Goal: Task Accomplishment & Management: Use online tool/utility

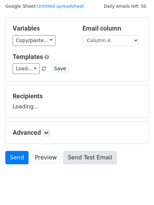
scroll to position [40, 0]
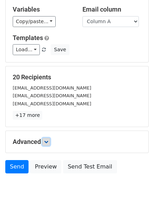
click at [48, 142] on icon at bounding box center [46, 142] width 4 height 4
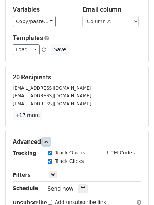
scroll to position [137, 0]
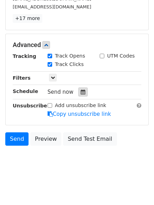
click at [81, 89] on div at bounding box center [82, 92] width 9 height 9
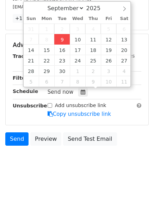
type input "2025-09-09 15:29"
type input "03"
type input "29"
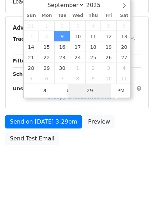
type input "03"
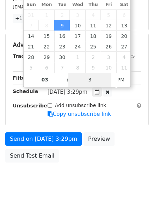
type input "33"
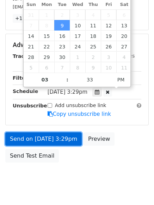
type input "2025-09-09 15:33"
click at [43, 135] on link "Send on Sep 9 at 3:29pm" at bounding box center [43, 139] width 76 height 13
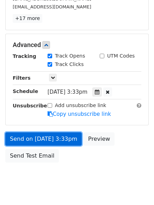
click at [39, 135] on link "Send on Sep 9 at 3:33pm" at bounding box center [43, 139] width 76 height 13
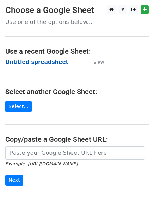
click at [15, 59] on strong "Untitled spreadsheet" at bounding box center [36, 62] width 63 height 6
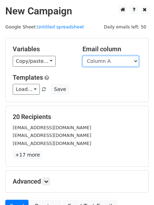
drag, startPoint x: 0, startPoint y: 0, endPoint x: 104, endPoint y: 61, distance: 120.6
click at [104, 61] on select "Column A Column B Column C Column D Column E Column F" at bounding box center [110, 61] width 56 height 11
select select "Column B"
click at [82, 56] on select "Column A Column B Column C Column D Column E Column F" at bounding box center [110, 61] width 56 height 11
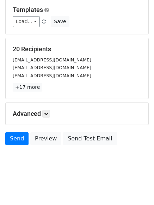
click at [53, 114] on h5 "Advanced" at bounding box center [77, 114] width 128 height 8
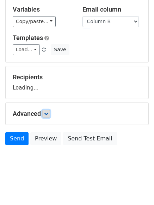
click at [46, 113] on icon at bounding box center [46, 114] width 4 height 4
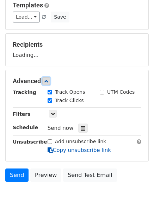
scroll to position [98, 0]
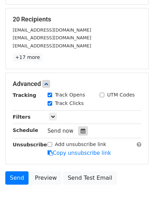
click at [78, 133] on div at bounding box center [82, 131] width 9 height 9
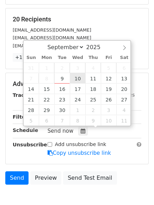
type input "2025-09-10 12:00"
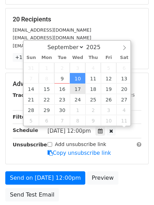
scroll to position [0, 0]
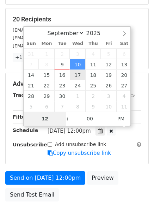
type input "4"
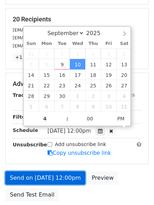
type input "2025-09-10 16:00"
click at [51, 178] on link "Send on Sep 10 at 12:00pm" at bounding box center [45, 178] width 80 height 13
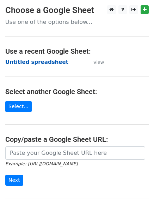
click at [27, 64] on strong "Untitled spreadsheet" at bounding box center [36, 62] width 63 height 6
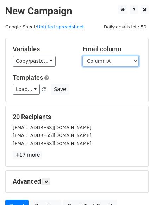
click at [102, 63] on select "Column A Column B Column C Column D Column E Column F" at bounding box center [110, 61] width 56 height 11
select select "Column C"
click at [82, 56] on select "Column A Column B Column C Column D Column E Column F" at bounding box center [110, 61] width 56 height 11
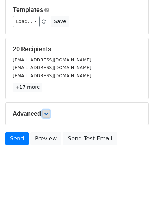
click at [46, 115] on icon at bounding box center [46, 114] width 4 height 4
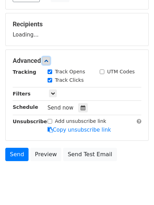
scroll to position [100, 0]
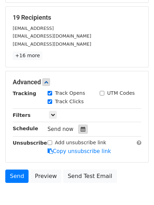
click at [81, 128] on icon at bounding box center [83, 129] width 5 height 5
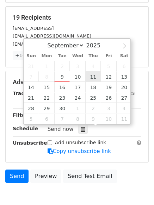
type input "2025-09-11 12:00"
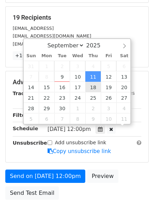
scroll to position [0, 0]
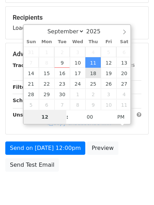
type input "5"
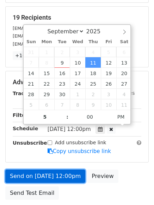
type input "2025-09-11 17:00"
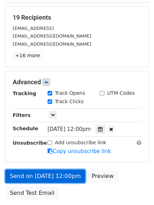
click at [56, 183] on link "Send on Sep 11 at 12:00pm" at bounding box center [45, 176] width 80 height 13
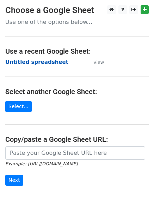
click at [20, 62] on strong "Untitled spreadsheet" at bounding box center [36, 62] width 63 height 6
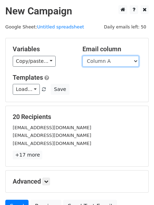
click at [101, 64] on select "Column A Column B Column C Column D Column E Column F" at bounding box center [110, 61] width 56 height 11
select select "Column D"
click at [82, 56] on select "Column A Column B Column C Column D Column E Column F" at bounding box center [110, 61] width 56 height 11
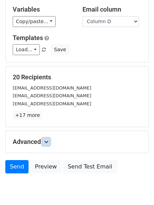
click at [47, 140] on icon at bounding box center [46, 142] width 4 height 4
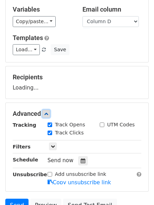
scroll to position [101, 0]
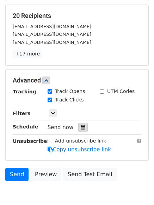
click at [81, 126] on icon at bounding box center [83, 127] width 5 height 5
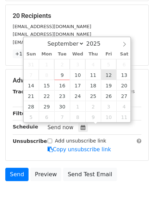
type input "2025-09-12 12:00"
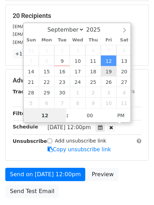
scroll to position [0, 0]
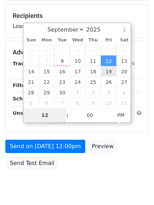
type input "6"
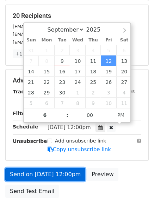
type input "2025-09-12 18:00"
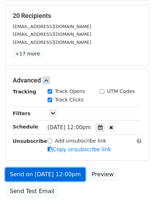
click at [56, 169] on link "Send on Sep 12 at 12:00pm" at bounding box center [45, 174] width 80 height 13
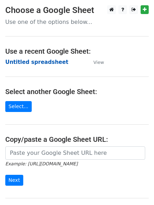
click at [23, 63] on strong "Untitled spreadsheet" at bounding box center [36, 62] width 63 height 6
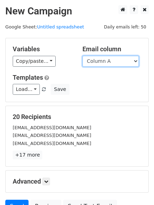
drag, startPoint x: 0, startPoint y: 0, endPoint x: 109, endPoint y: 65, distance: 127.1
click at [107, 64] on select "Column A Column B Column C Column D Column E Column F" at bounding box center [110, 61] width 56 height 11
select select "Column E"
click at [82, 56] on select "Column A Column B Column C Column D Column E Column F" at bounding box center [110, 61] width 56 height 11
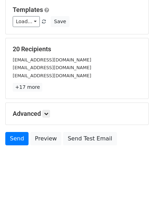
click at [52, 115] on h5 "Advanced" at bounding box center [77, 114] width 128 height 8
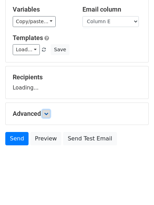
click at [50, 114] on link at bounding box center [46, 114] width 8 height 8
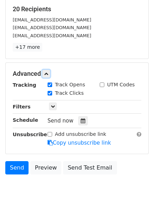
scroll to position [108, 0]
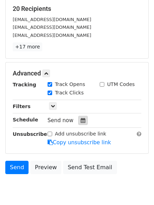
click at [81, 122] on icon at bounding box center [83, 120] width 5 height 5
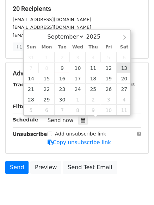
type input "[DATE] 12:00"
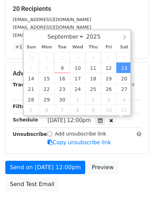
scroll to position [0, 0]
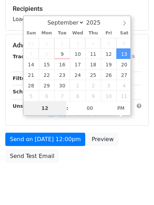
type input "7"
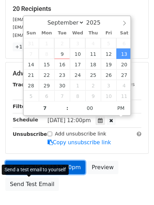
type input "2025-09-13 19:00"
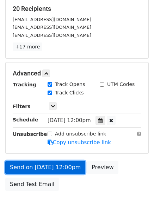
click at [38, 166] on link "Send on Sep 13 at 12:00pm" at bounding box center [45, 167] width 80 height 13
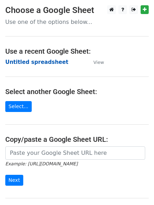
click at [22, 59] on strong "Untitled spreadsheet" at bounding box center [36, 62] width 63 height 6
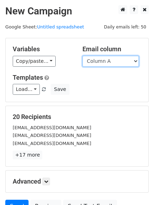
click at [120, 65] on select "Column A Column B Column C Column D Column E Column F" at bounding box center [110, 61] width 56 height 11
select select "Column F"
click at [82, 56] on select "Column A Column B Column C Column D Column E Column F" at bounding box center [110, 61] width 56 height 11
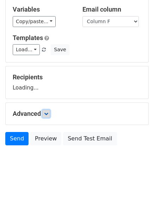
click at [50, 113] on link at bounding box center [46, 114] width 8 height 8
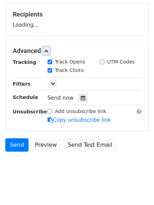
scroll to position [103, 0]
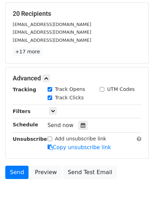
click at [84, 127] on div "Send now" at bounding box center [88, 125] width 83 height 9
click at [83, 127] on div at bounding box center [82, 125] width 9 height 9
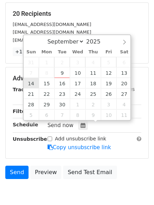
type input "[DATE] 12:00"
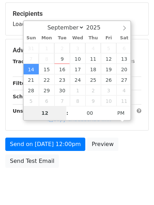
type input "8"
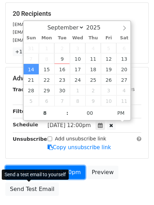
type input "[DATE] 20:00"
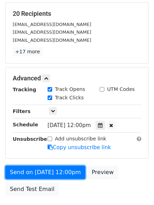
click at [40, 173] on link "Send on [DATE] 12:00pm" at bounding box center [45, 172] width 80 height 13
